Goal: Task Accomplishment & Management: Use online tool/utility

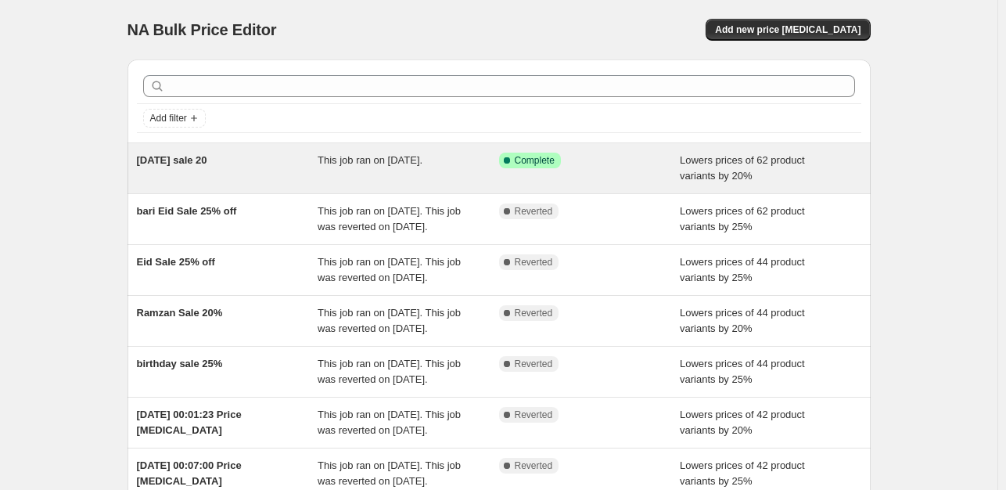
click at [379, 162] on span "This job ran on [DATE]." at bounding box center [370, 160] width 105 height 12
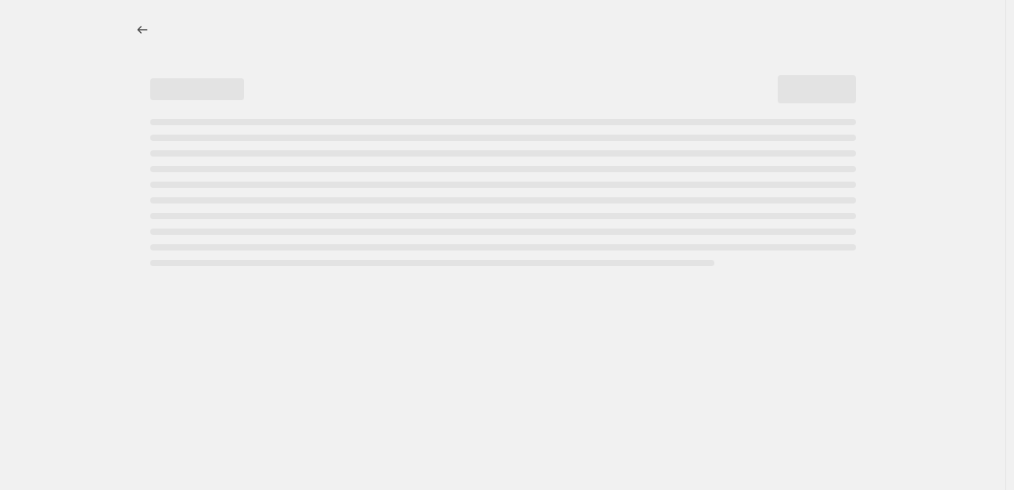
select select "percentage"
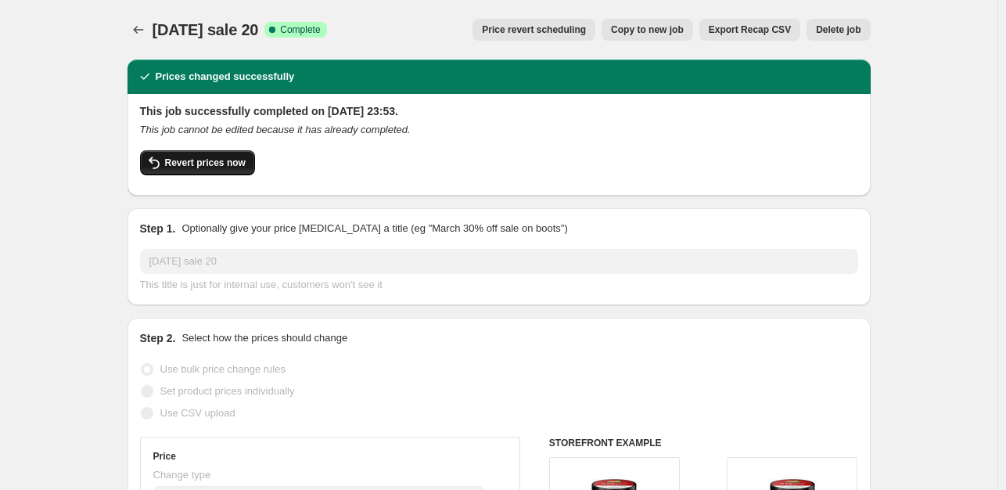
click at [219, 165] on span "Revert prices now" at bounding box center [205, 163] width 81 height 13
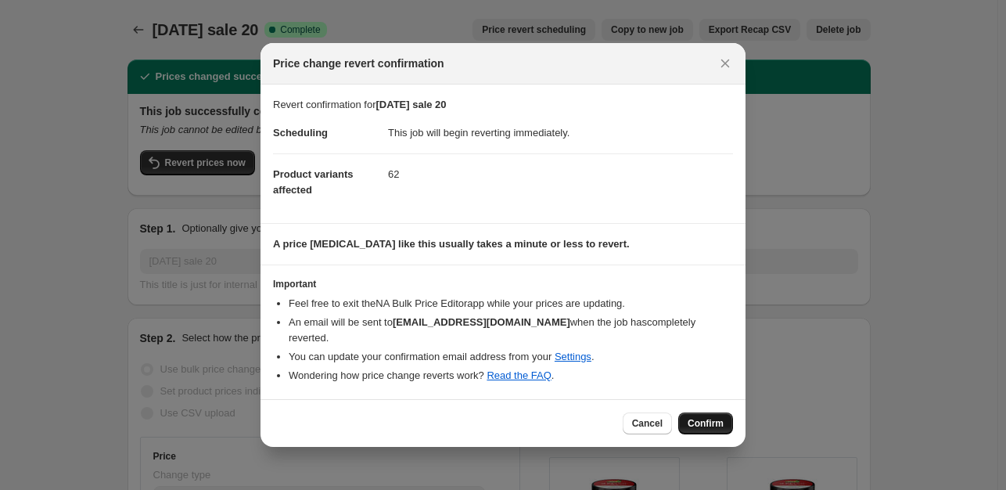
click at [697, 417] on span "Confirm" at bounding box center [706, 423] width 36 height 13
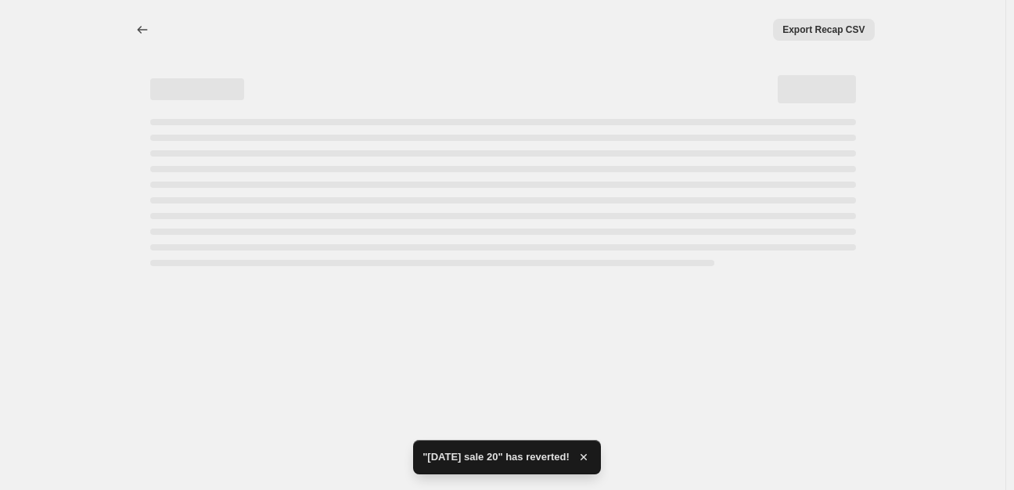
select select "percentage"
